Goal: Task Accomplishment & Management: Manage account settings

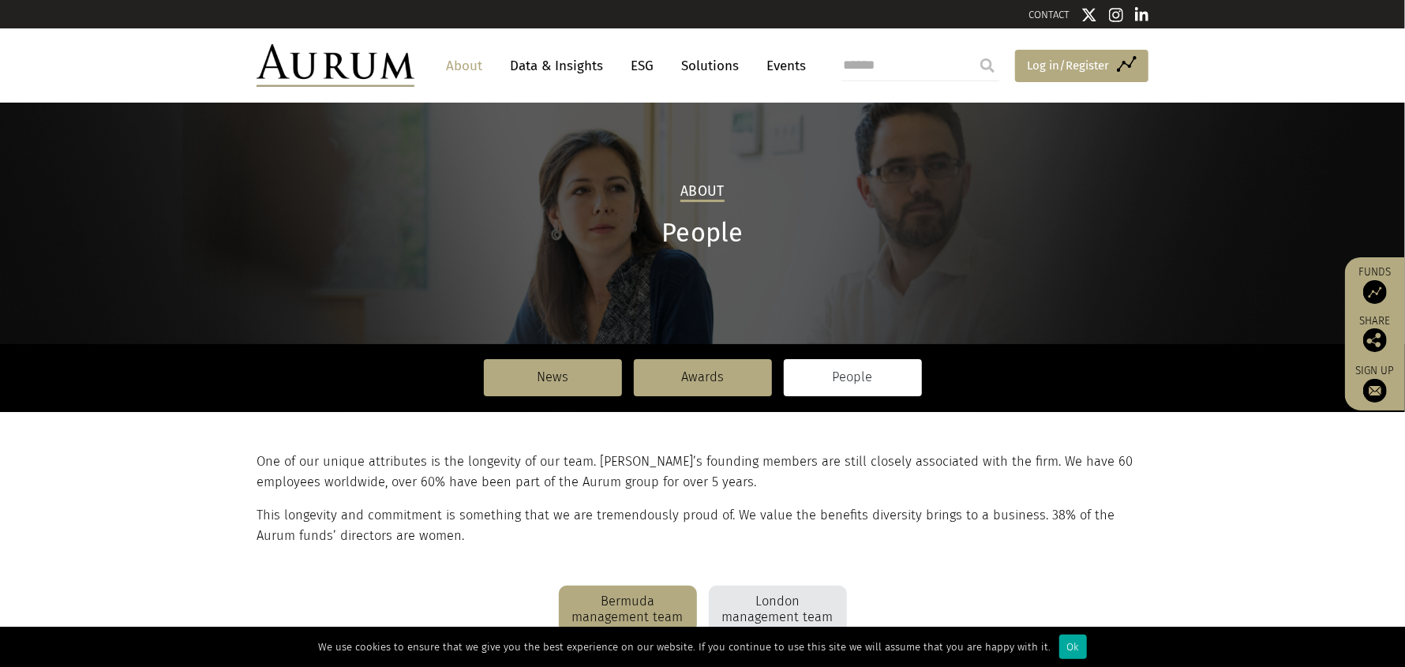
click at [1082, 69] on span "Log in/Register" at bounding box center [1068, 65] width 82 height 19
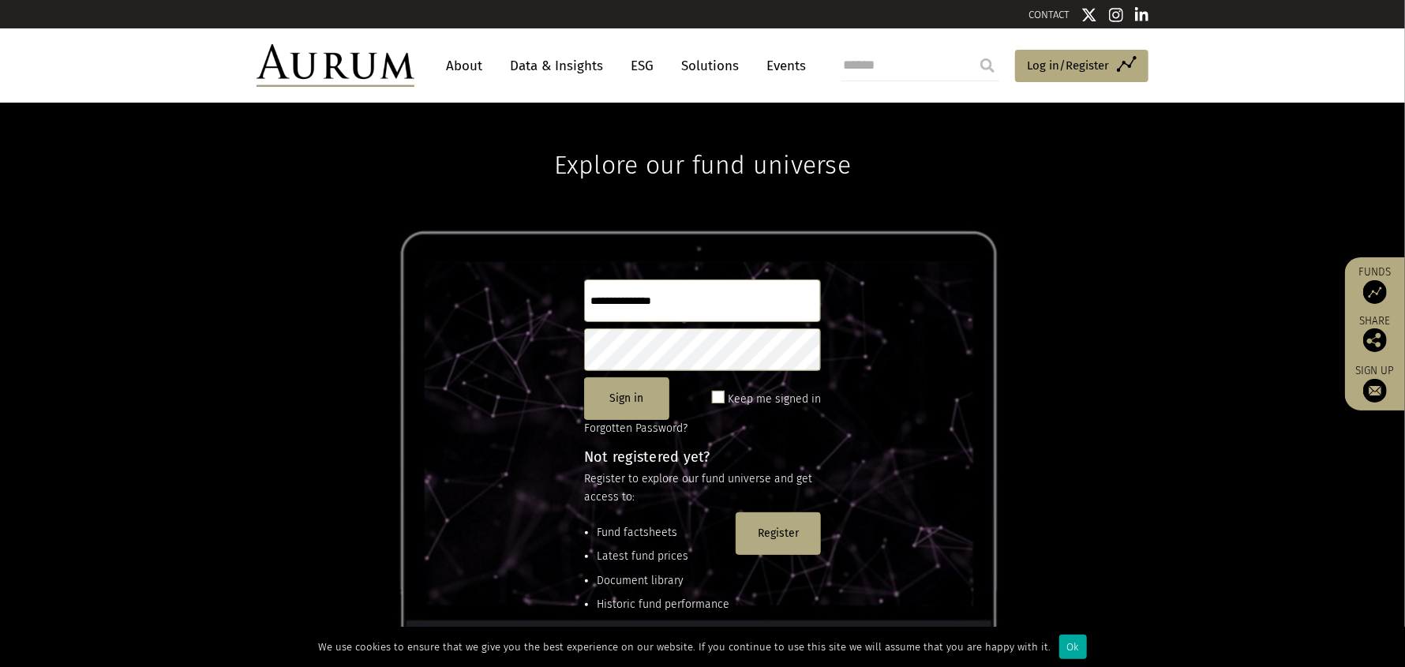
click at [671, 303] on input "text" at bounding box center [702, 300] width 237 height 43
type input "**********"
click at [651, 407] on button "Sign in" at bounding box center [626, 398] width 85 height 43
